Goal: Download file/media

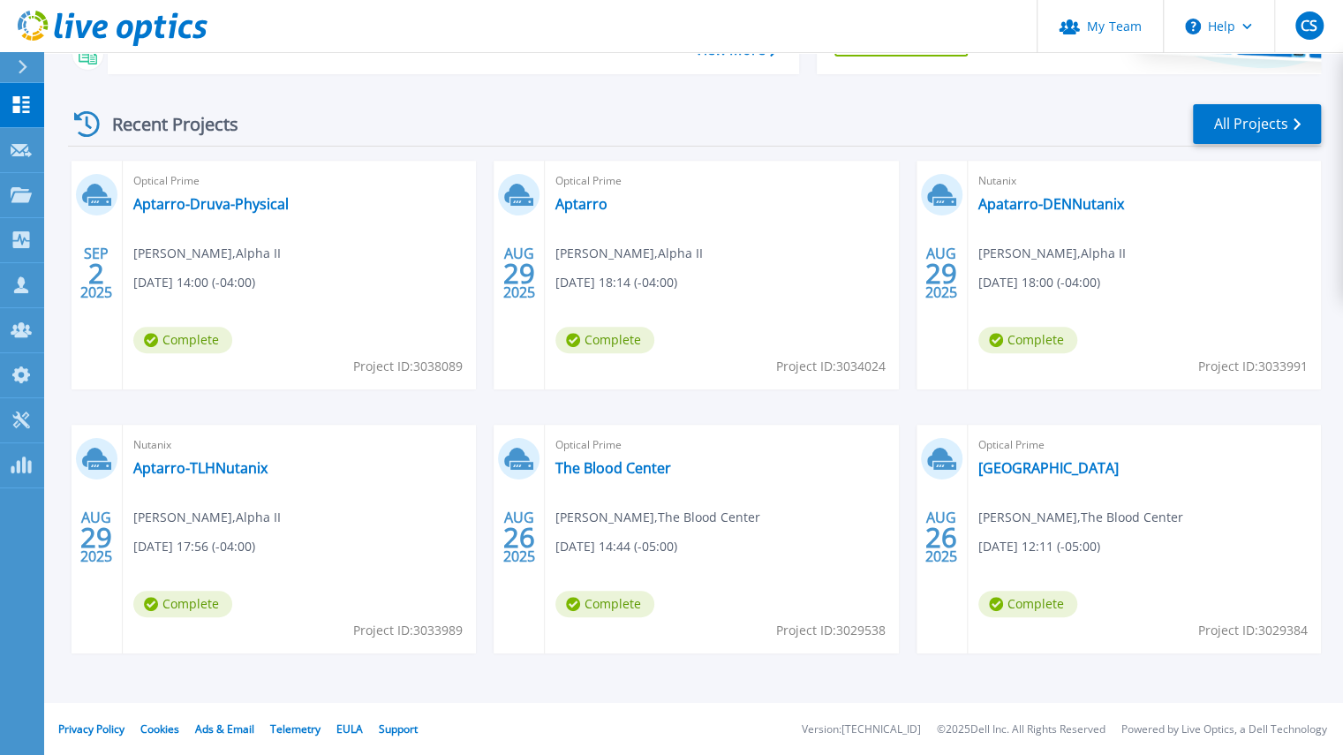
scroll to position [222, 0]
click at [255, 470] on link "Aptarro-TLHNutanix" at bounding box center [200, 468] width 134 height 18
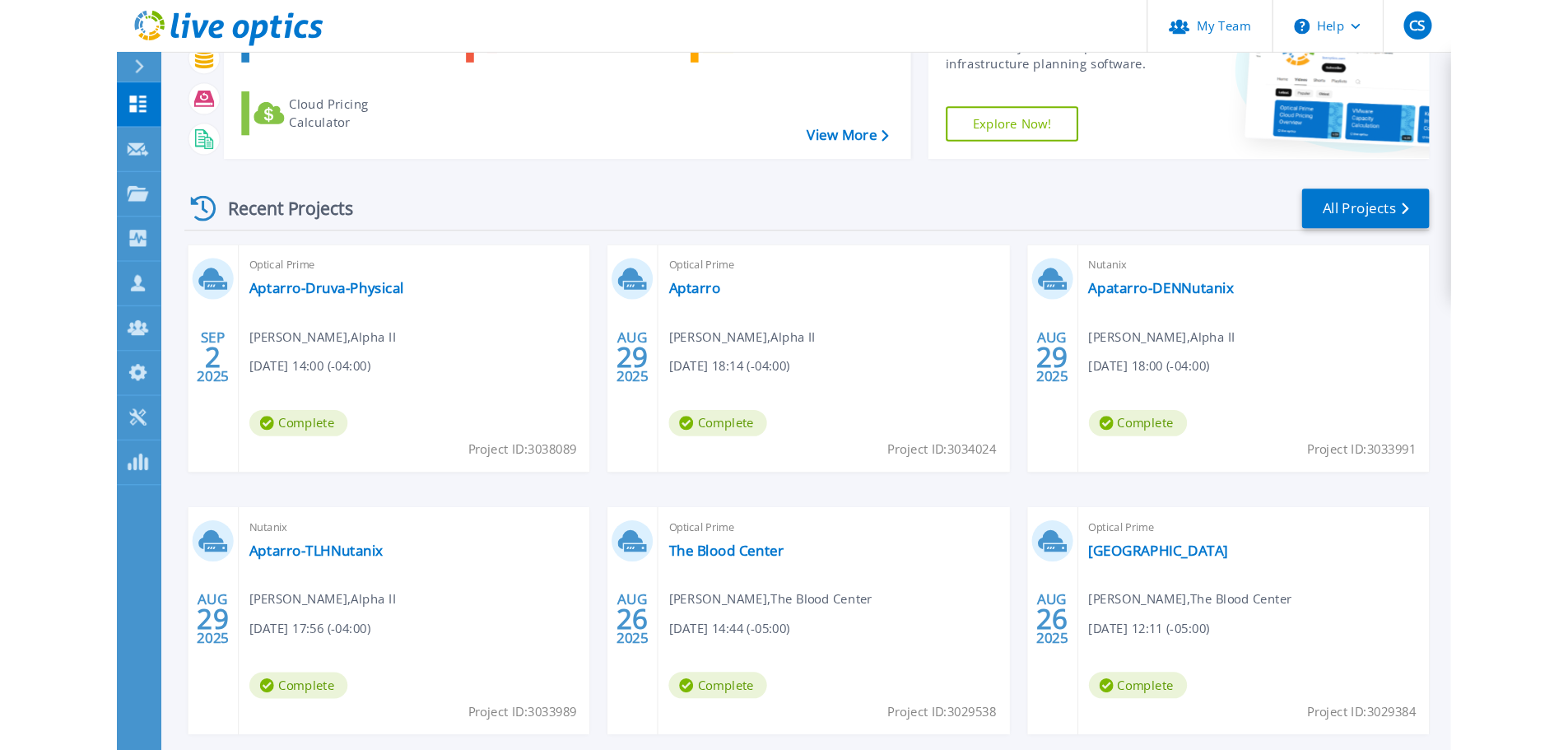
scroll to position [127, 0]
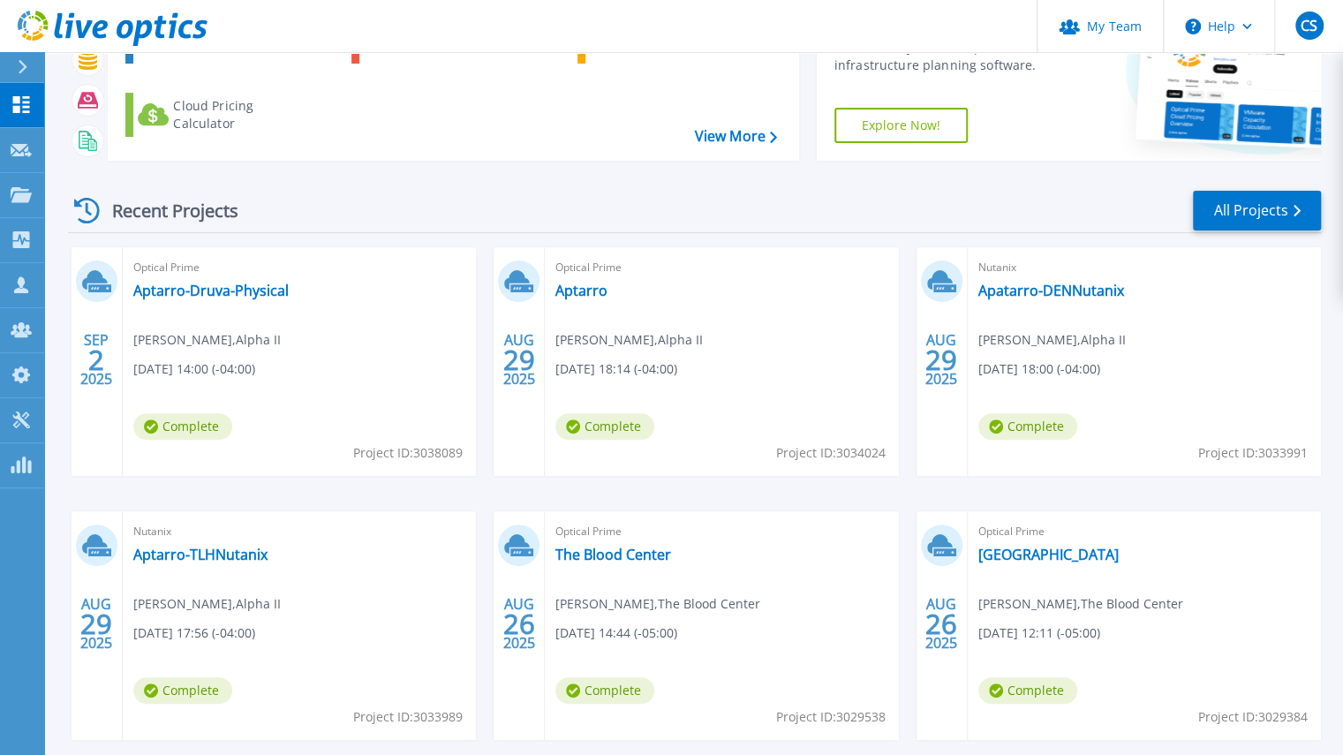
click at [309, 295] on div "Optical Prime Aptarro-Druva-Physical Clint McGarity , Alpha II 09/02/2025, 14:0…" at bounding box center [299, 361] width 353 height 229
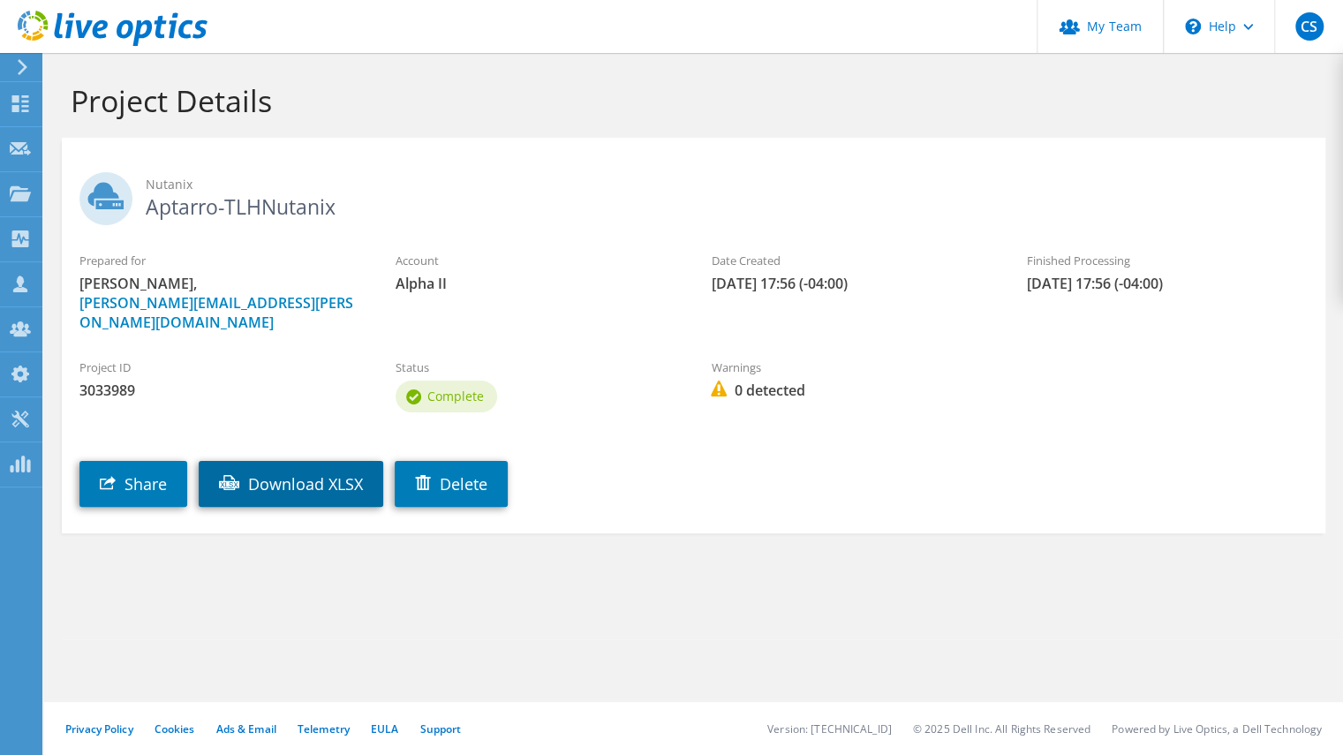
click at [280, 474] on link "Download XLSX" at bounding box center [291, 484] width 185 height 46
click at [292, 461] on link "Download XLSX" at bounding box center [291, 484] width 185 height 46
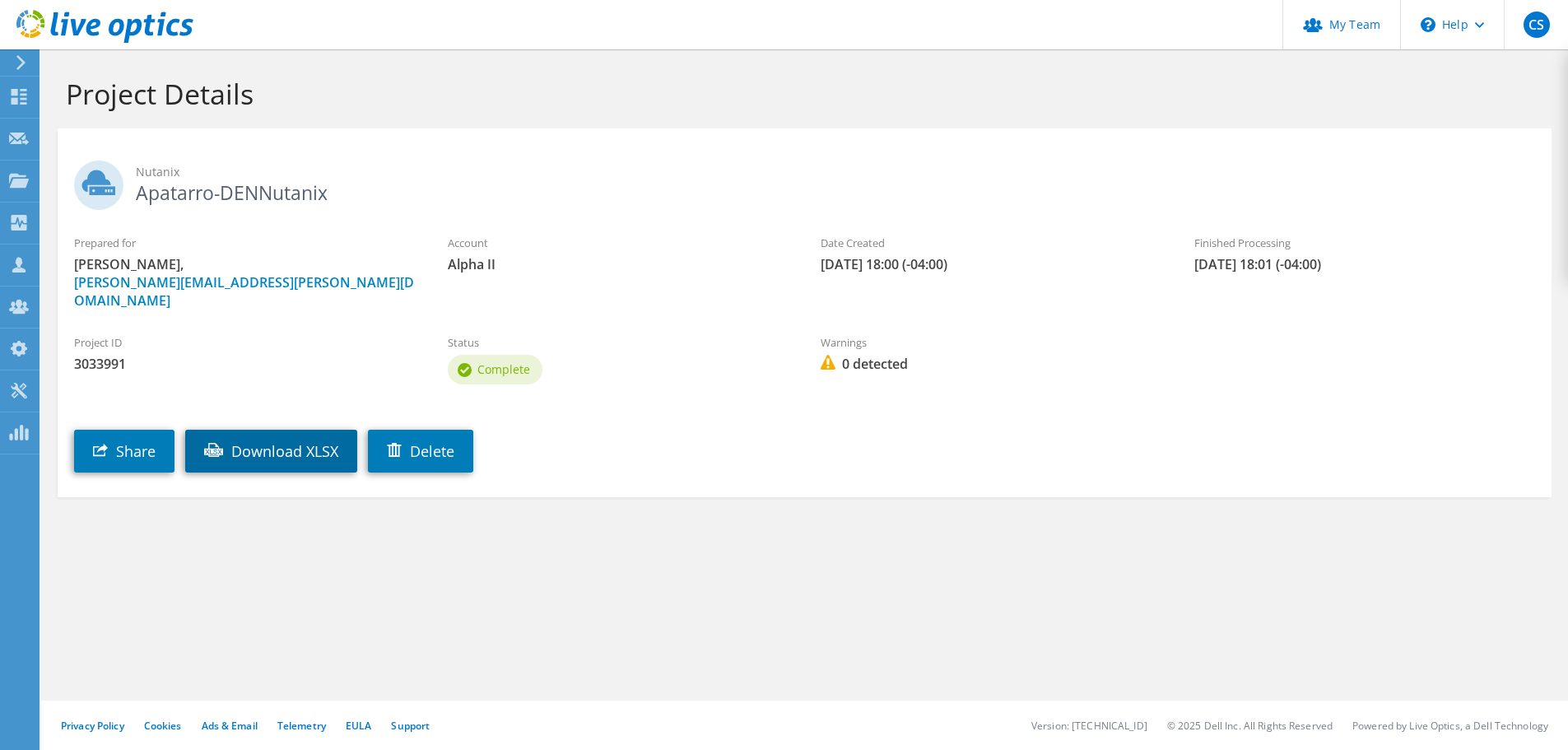
click at [280, 430] on link "Download XLSX" at bounding box center [271, 451] width 172 height 43
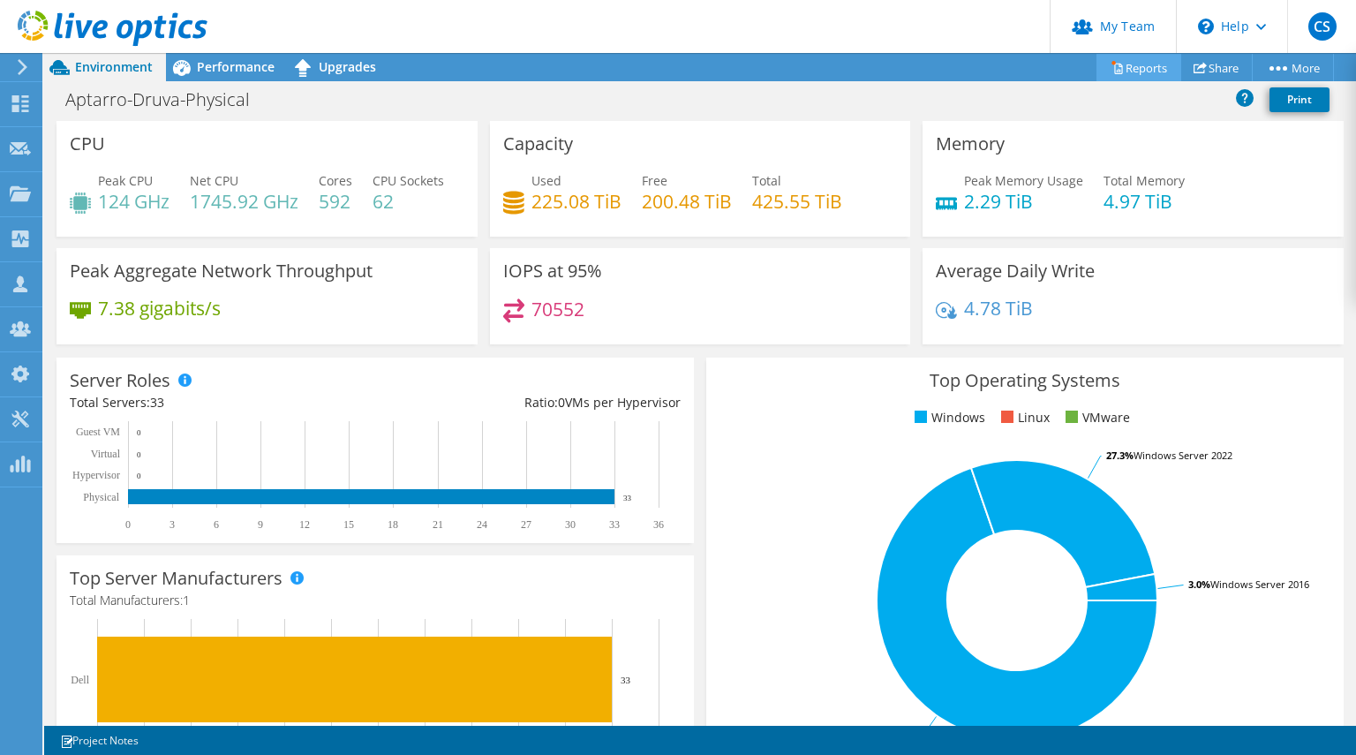
click at [1116, 66] on link "Reports" at bounding box center [1138, 67] width 85 height 27
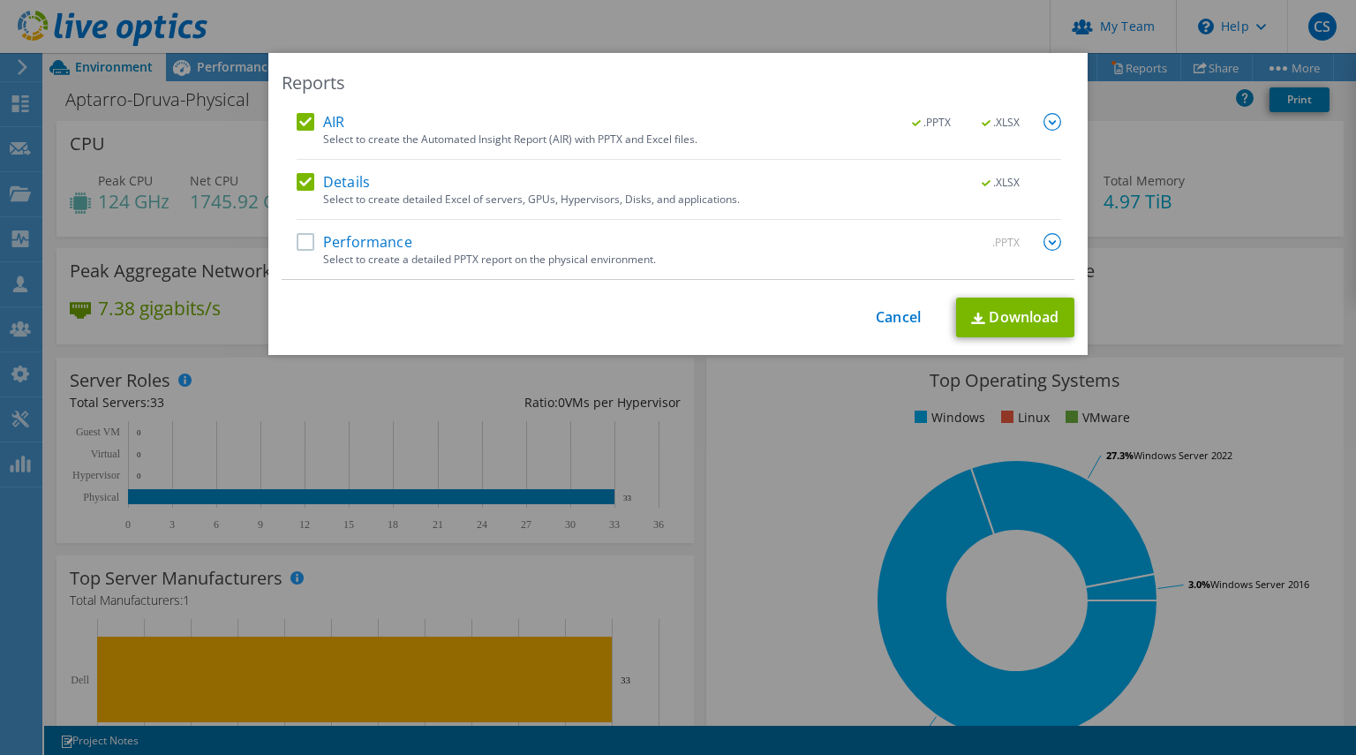
click at [299, 123] on label "AIR" at bounding box center [321, 122] width 48 height 18
click at [0, 0] on input "AIR" at bounding box center [0, 0] width 0 height 0
click at [991, 316] on link "Download" at bounding box center [1015, 318] width 118 height 40
click at [970, 34] on div "Reports AIR .PPTX .XLSX Select to create the Automated Insight Report (AIR) wit…" at bounding box center [678, 377] width 1356 height 755
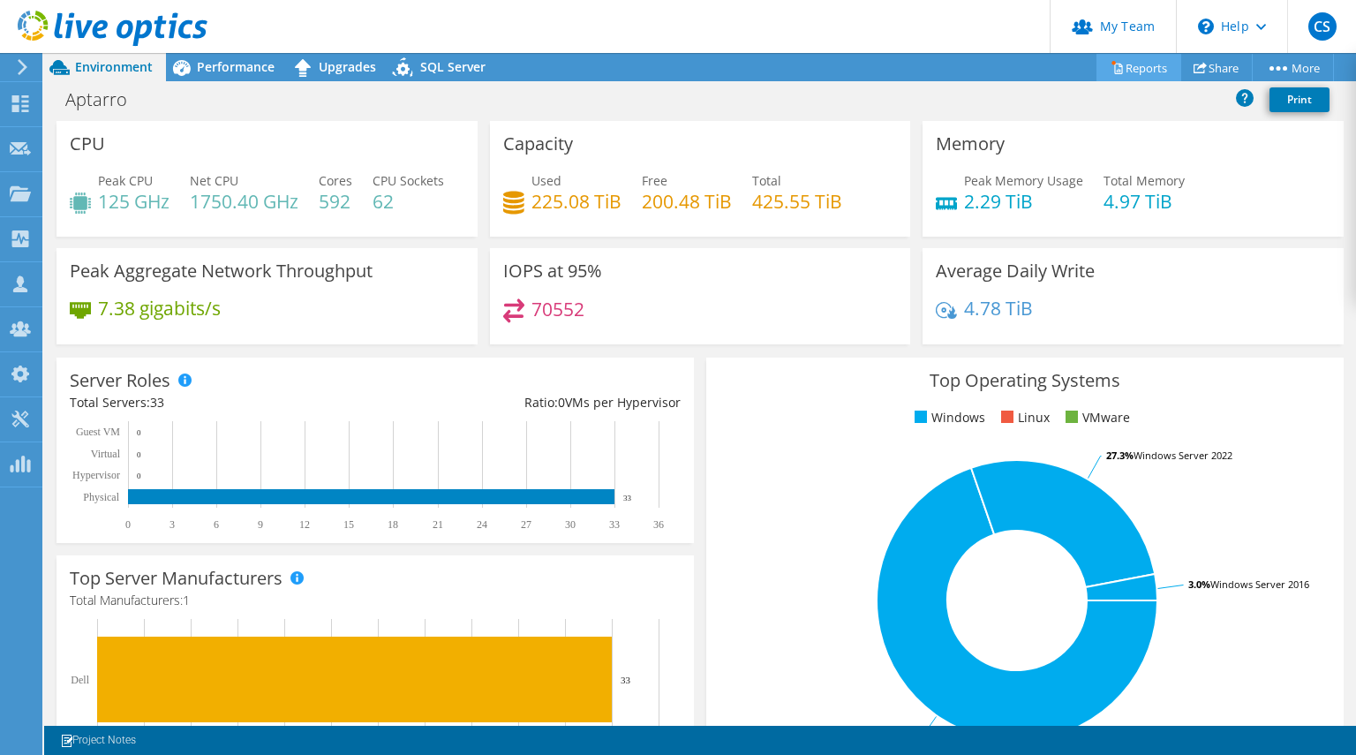
click at [1119, 68] on link "Reports" at bounding box center [1138, 67] width 85 height 27
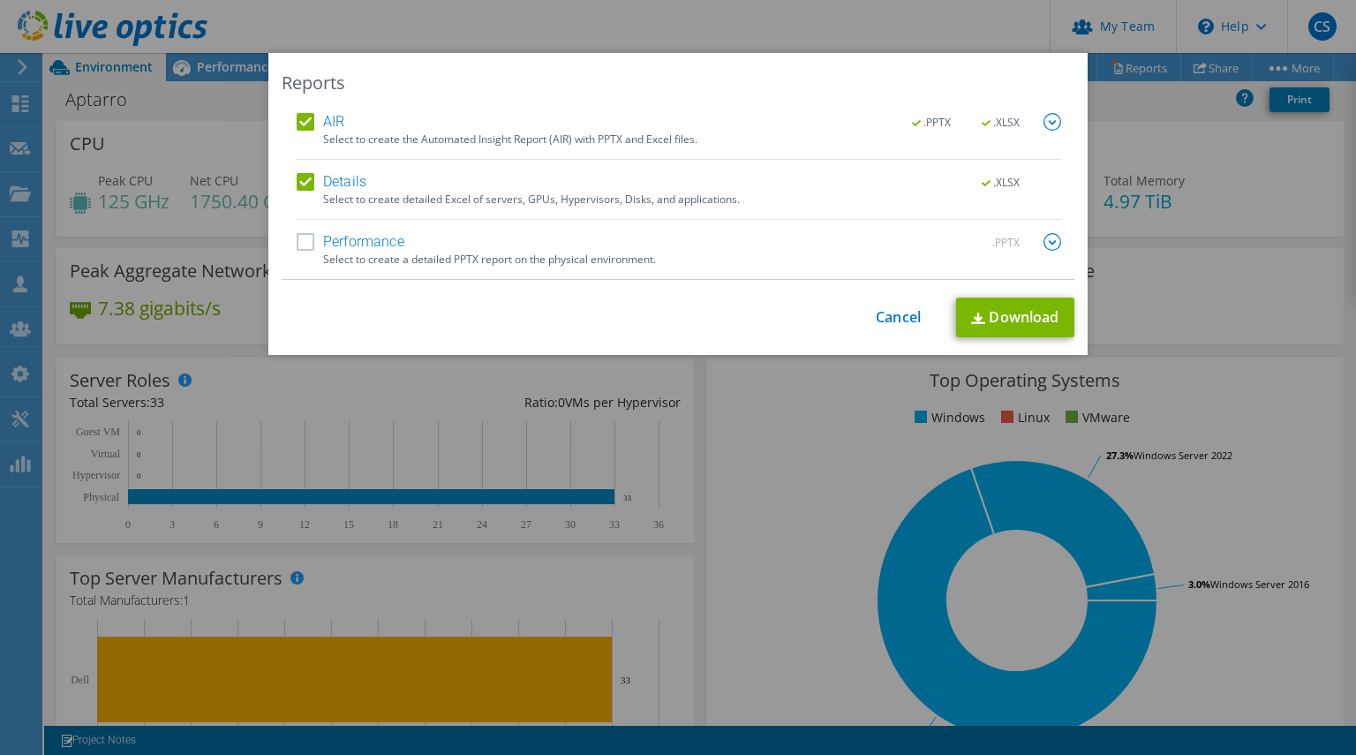
click at [300, 123] on label "AIR" at bounding box center [321, 122] width 48 height 18
click at [0, 0] on input "AIR" at bounding box center [0, 0] width 0 height 0
click at [1001, 315] on link "Download" at bounding box center [1015, 318] width 118 height 40
click at [879, 319] on link "Cancel" at bounding box center [898, 317] width 45 height 17
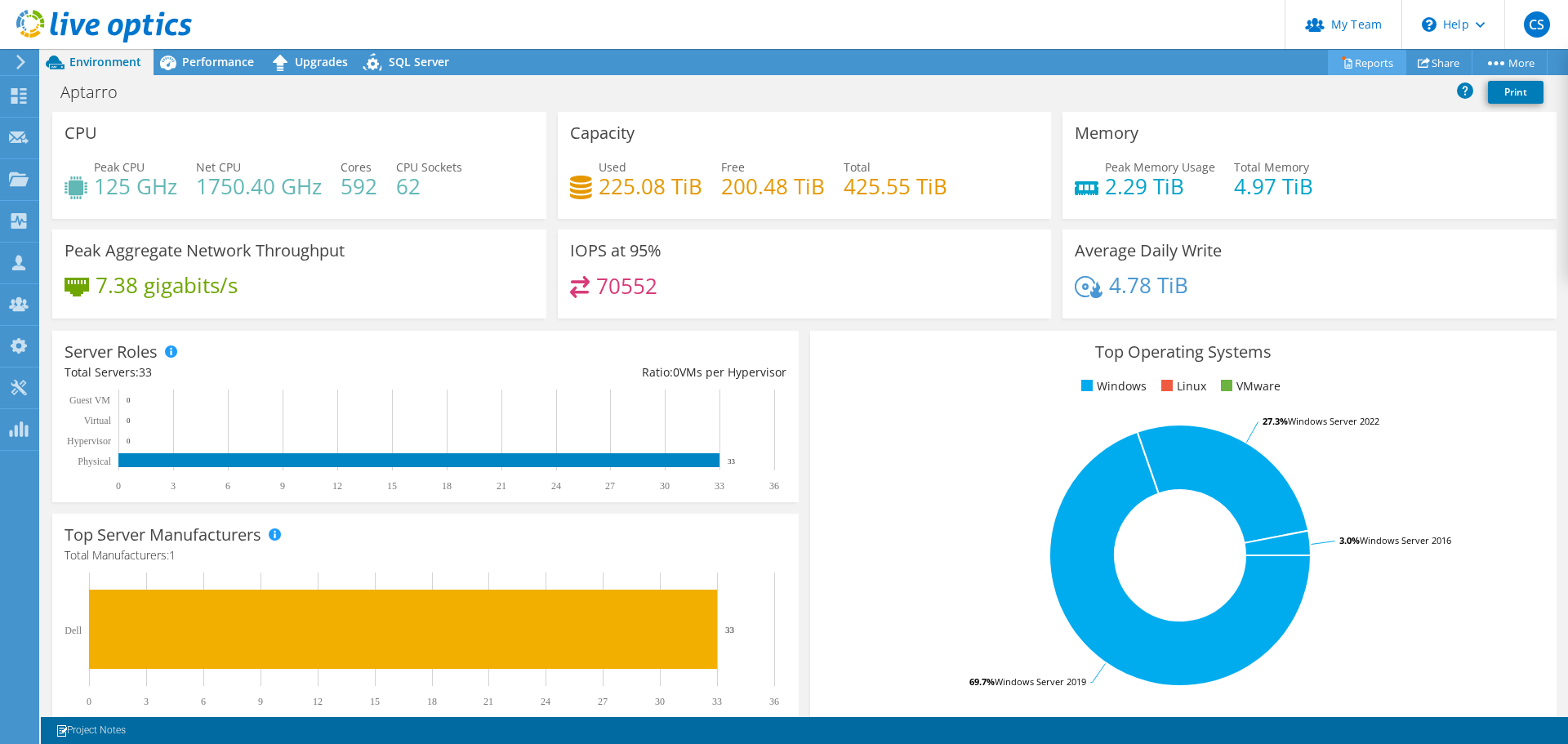
click at [1253, 66] on link "Reports" at bounding box center [1366, 62] width 79 height 25
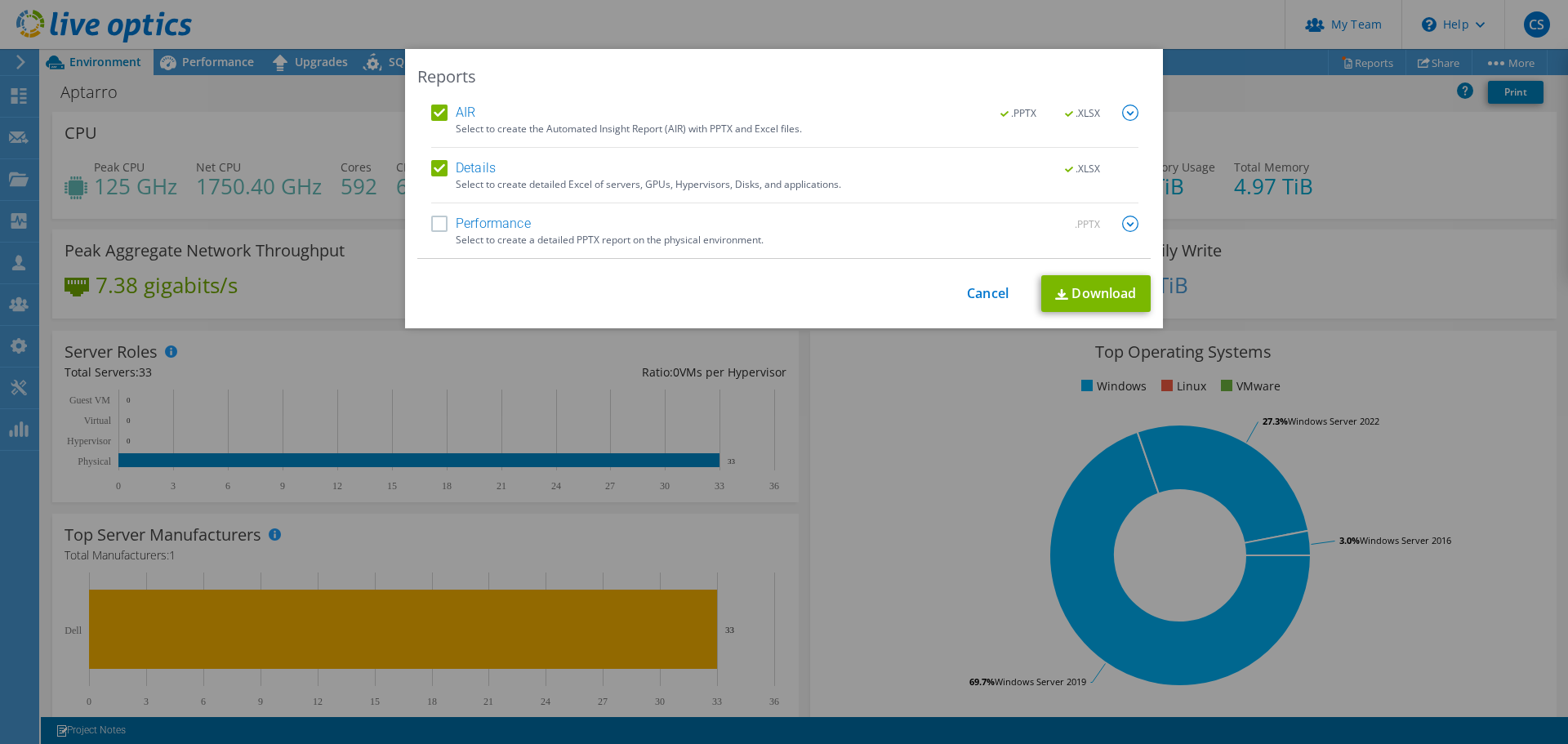
click at [434, 115] on label "AIR" at bounding box center [453, 113] width 44 height 17
click at [0, 0] on input "AIR" at bounding box center [0, 0] width 0 height 0
click at [1088, 293] on link "Download" at bounding box center [1096, 294] width 109 height 37
click at [1216, 9] on div "Reports AIR .PPTX .XLSX Select to create the Automated Insight Report (AIR) wit…" at bounding box center [784, 372] width 1568 height 744
